Goal: Task Accomplishment & Management: Use online tool/utility

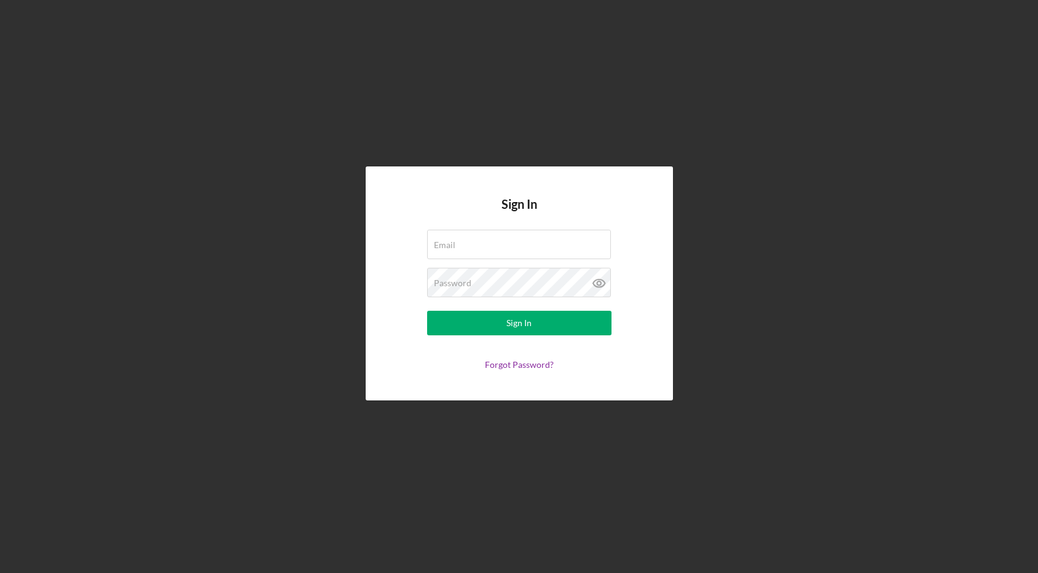
drag, startPoint x: 0, startPoint y: 0, endPoint x: 346, endPoint y: 259, distance: 431.9
click at [346, 259] on div "Sign In Email Password Sign In Forgot Password?" at bounding box center [518, 283] width 1025 height 567
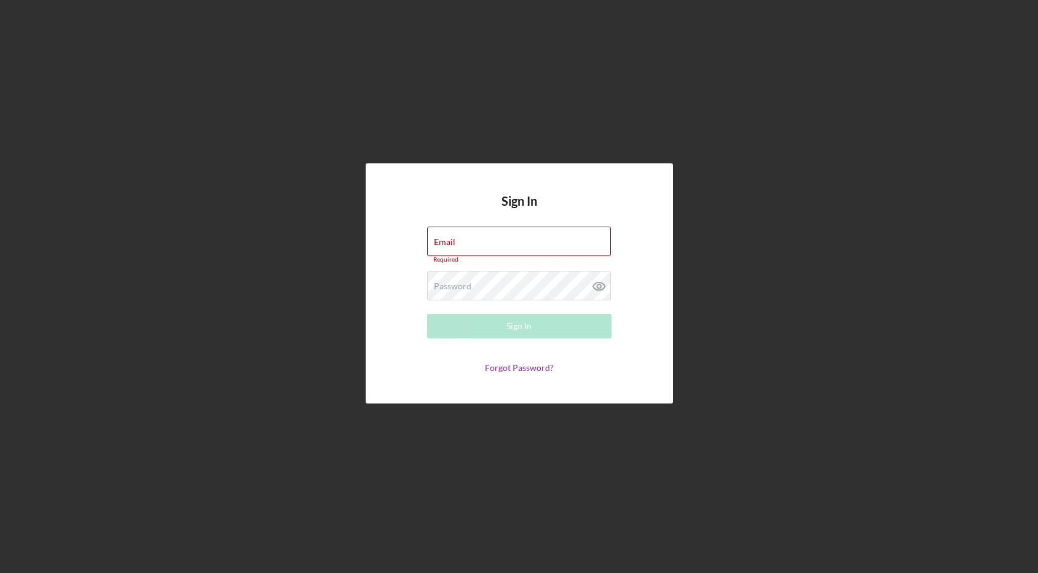
type input "[EMAIL_ADDRESS][DOMAIN_NAME]"
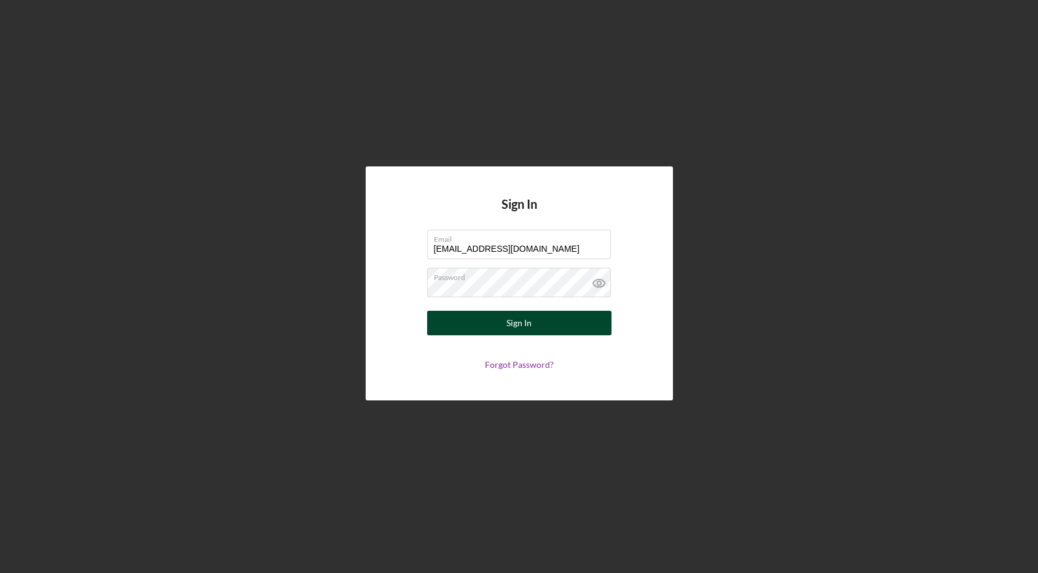
click at [520, 321] on div "Sign In" at bounding box center [518, 323] width 25 height 25
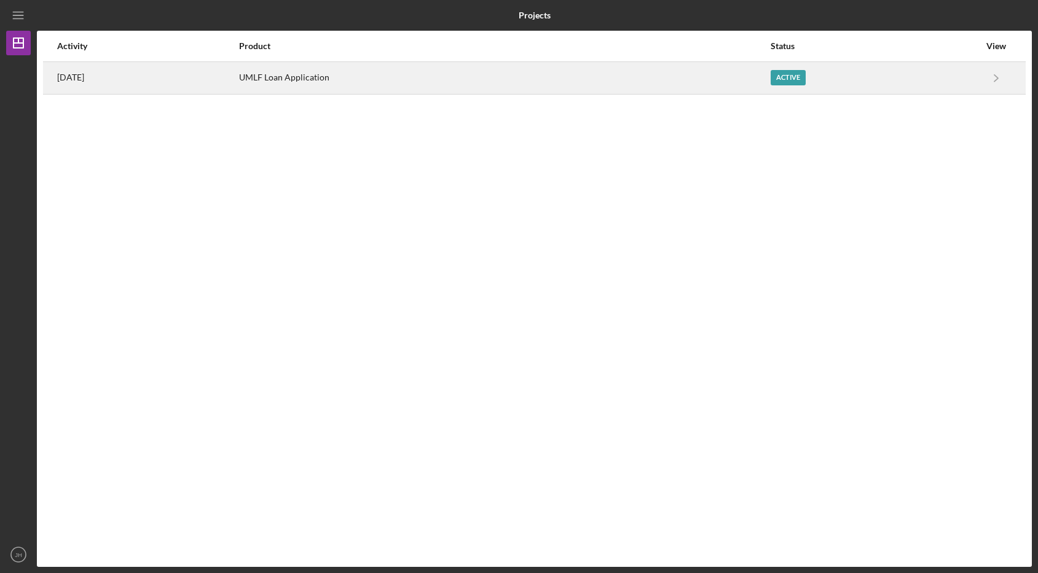
click at [794, 78] on div "Active" at bounding box center [787, 77] width 35 height 15
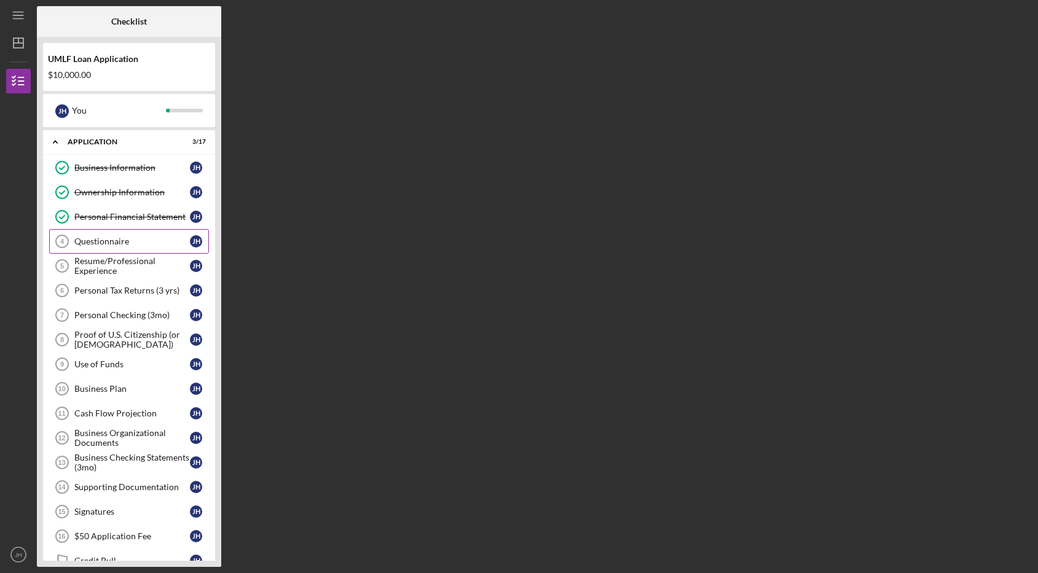
click at [104, 237] on div "Questionnaire" at bounding box center [131, 242] width 115 height 10
